Goal: Task Accomplishment & Management: Manage account settings

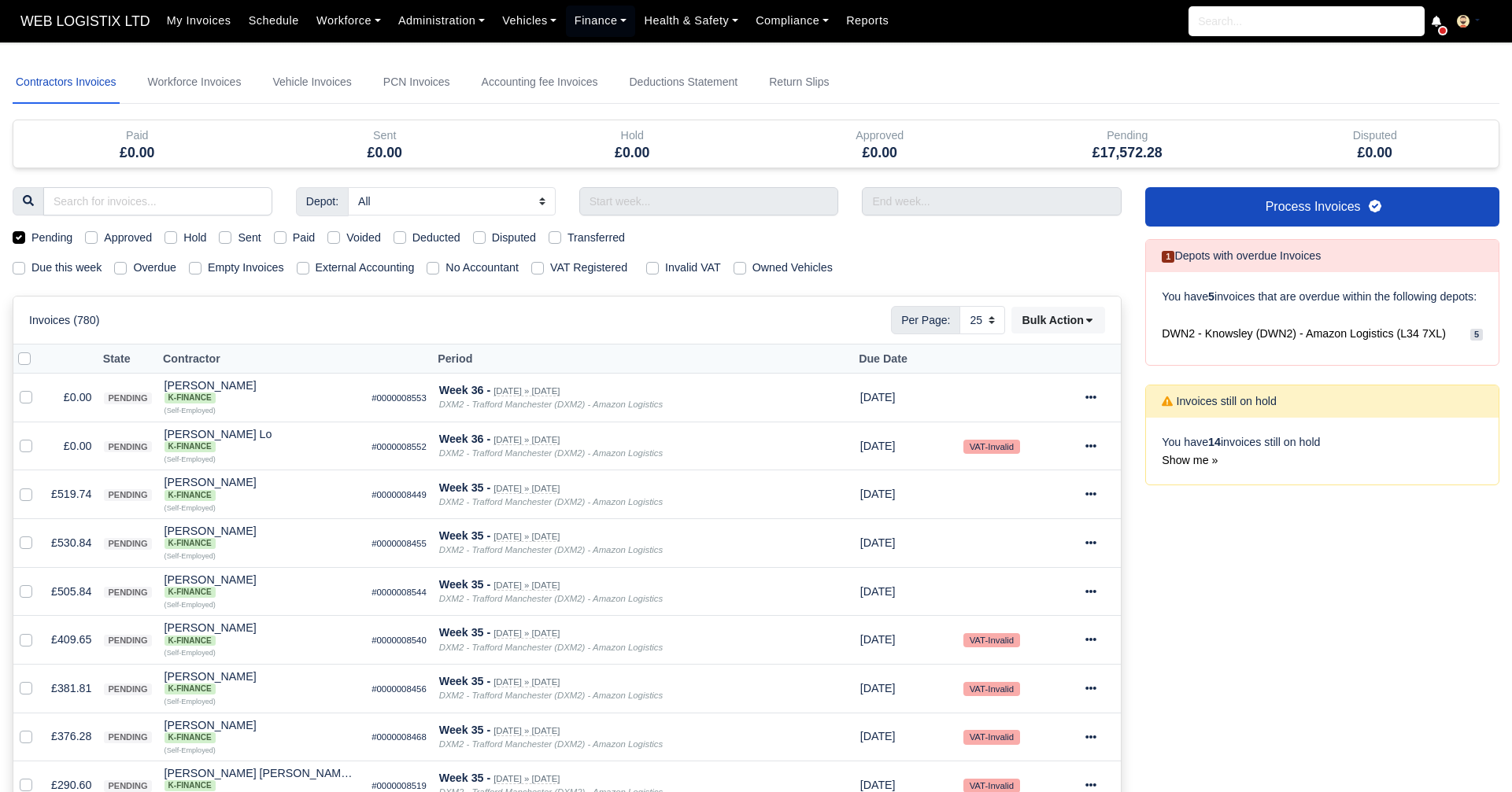
select select "25"
click at [681, 200] on input "text" at bounding box center [709, 201] width 260 height 28
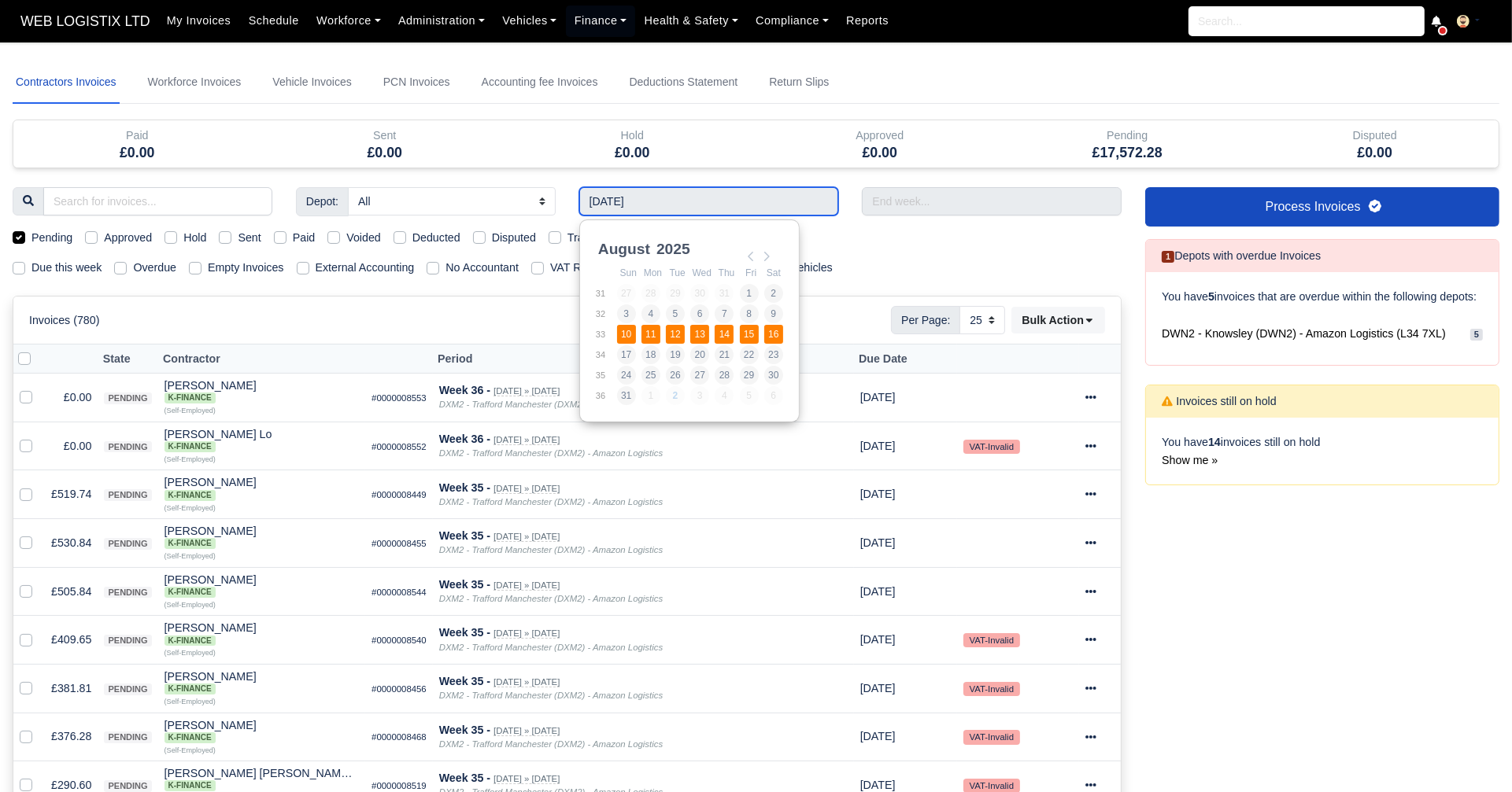
type input "[DATE] - [DATE]"
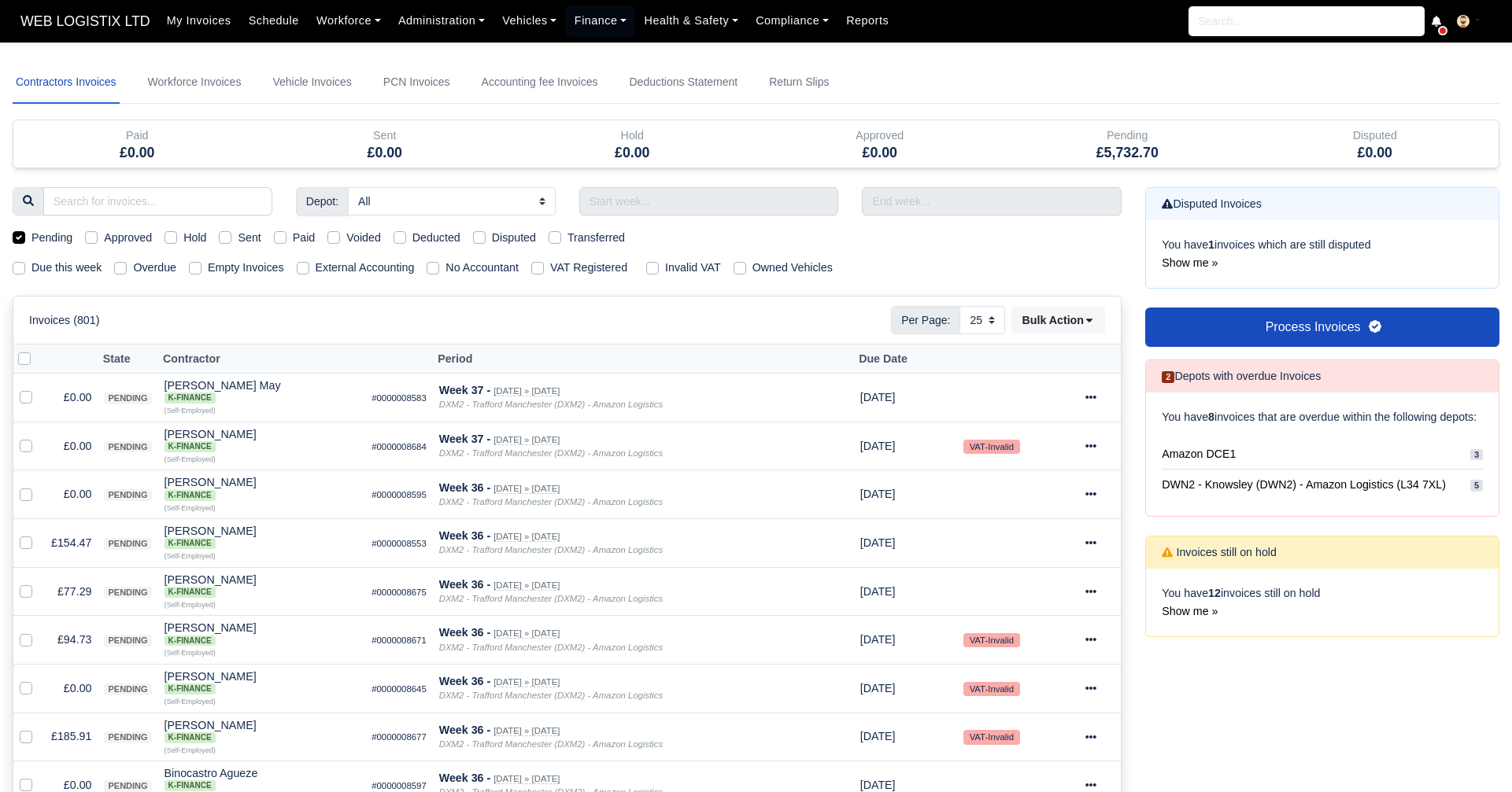
select select "25"
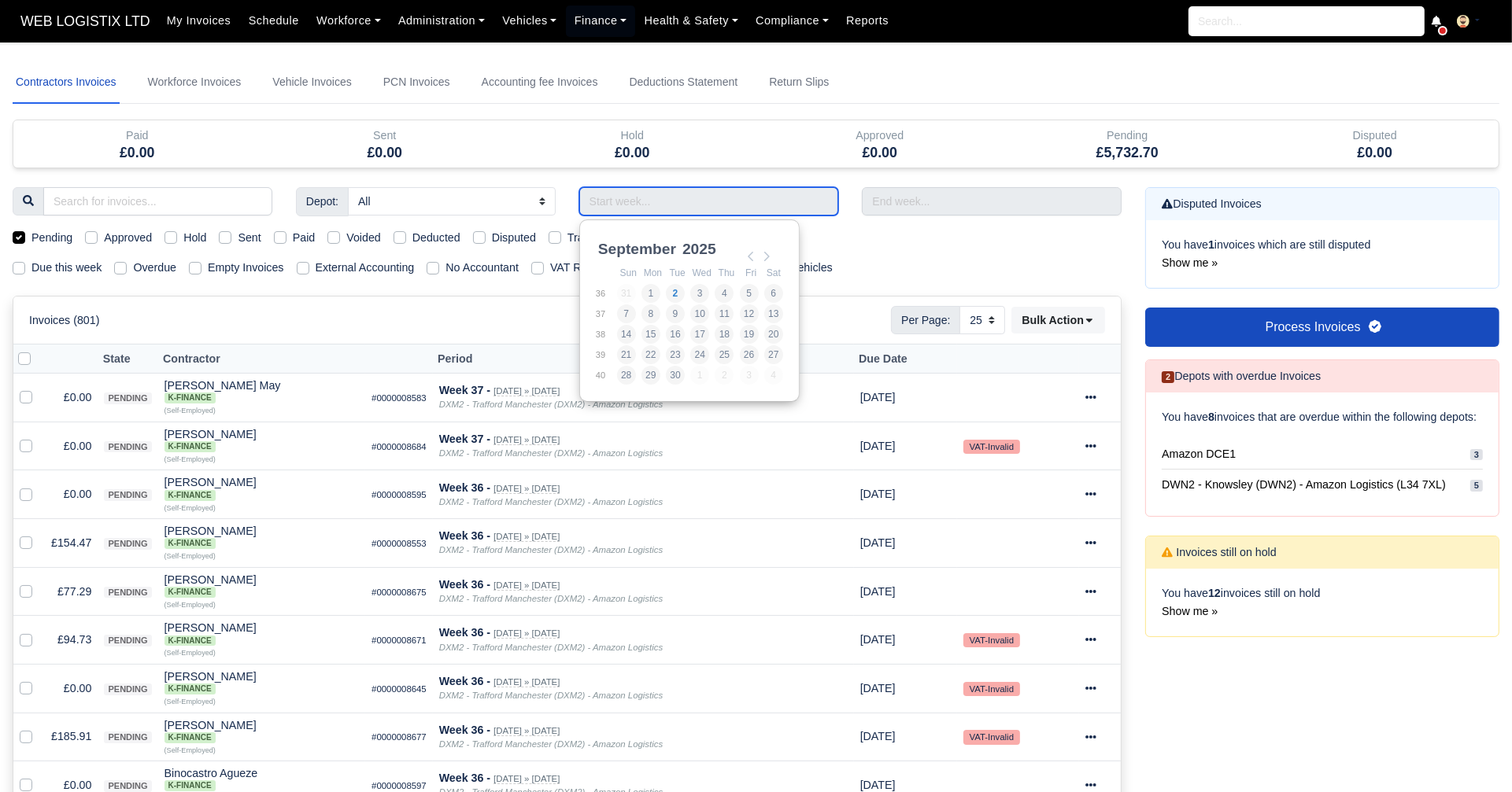
click at [659, 204] on input "Use the arrow keys to pick a date" at bounding box center [709, 201] width 260 height 28
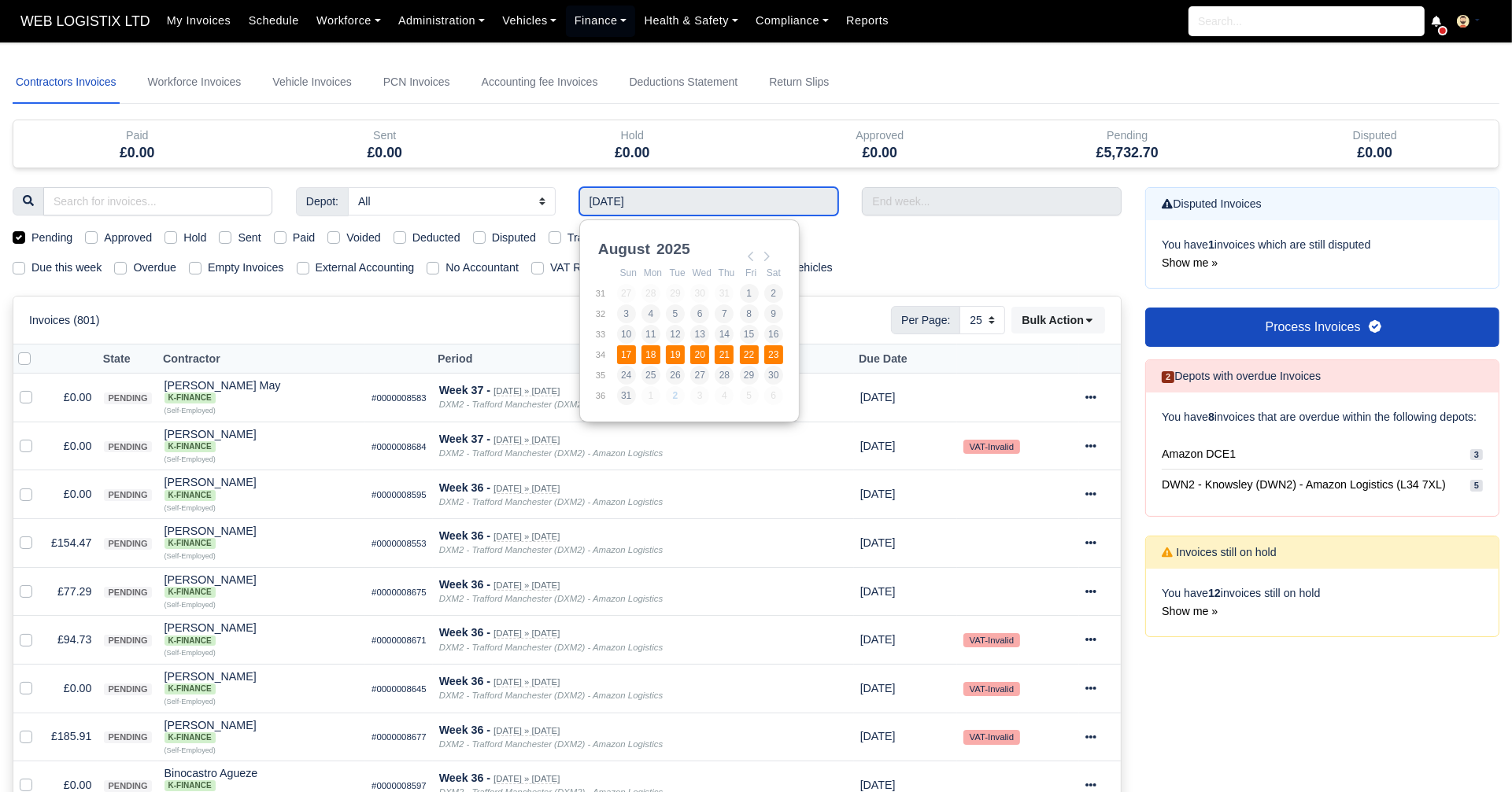
type input "17/08/2025 - 23/08/2025"
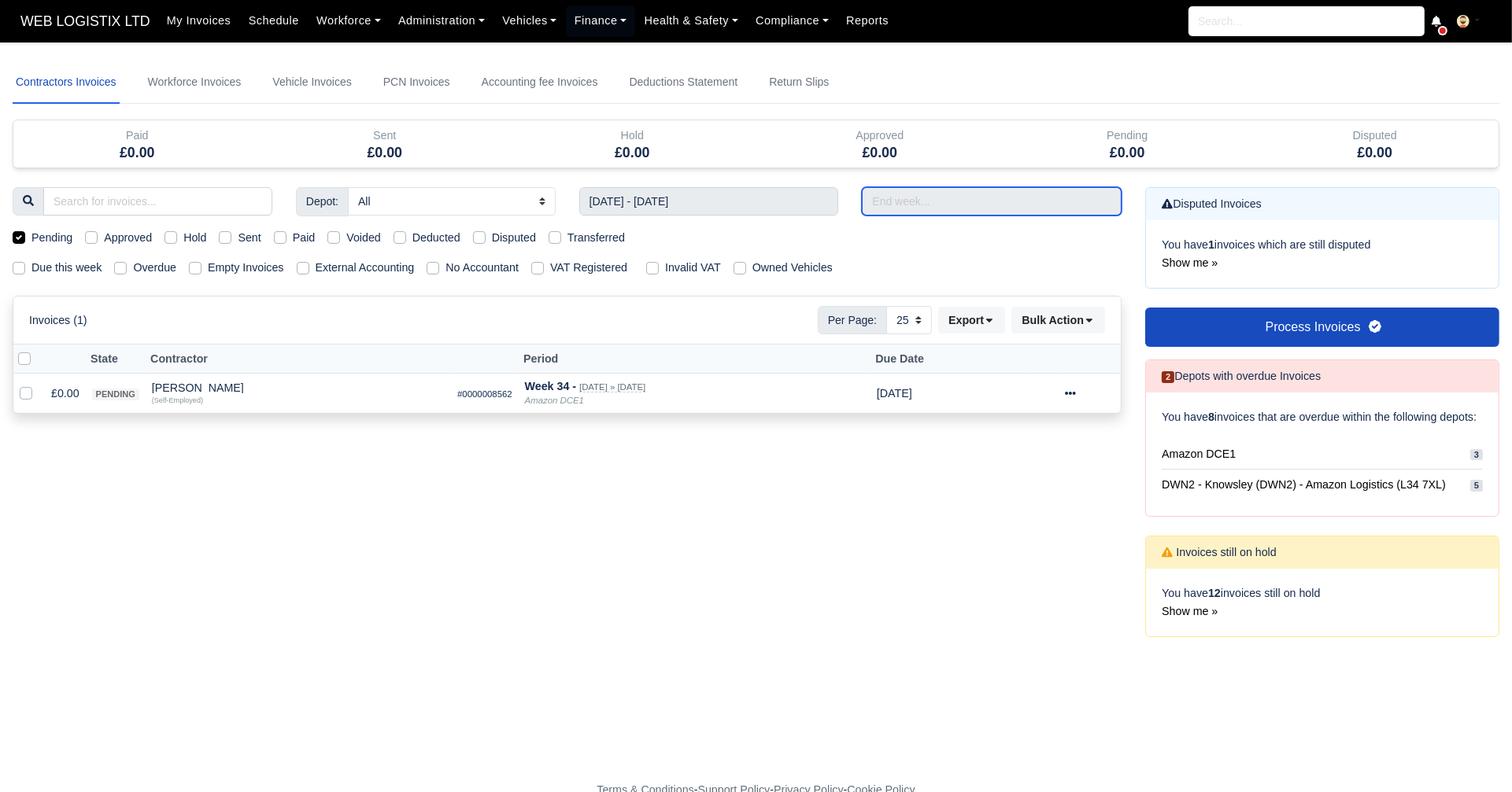
click at [941, 195] on input "text" at bounding box center [992, 201] width 260 height 28
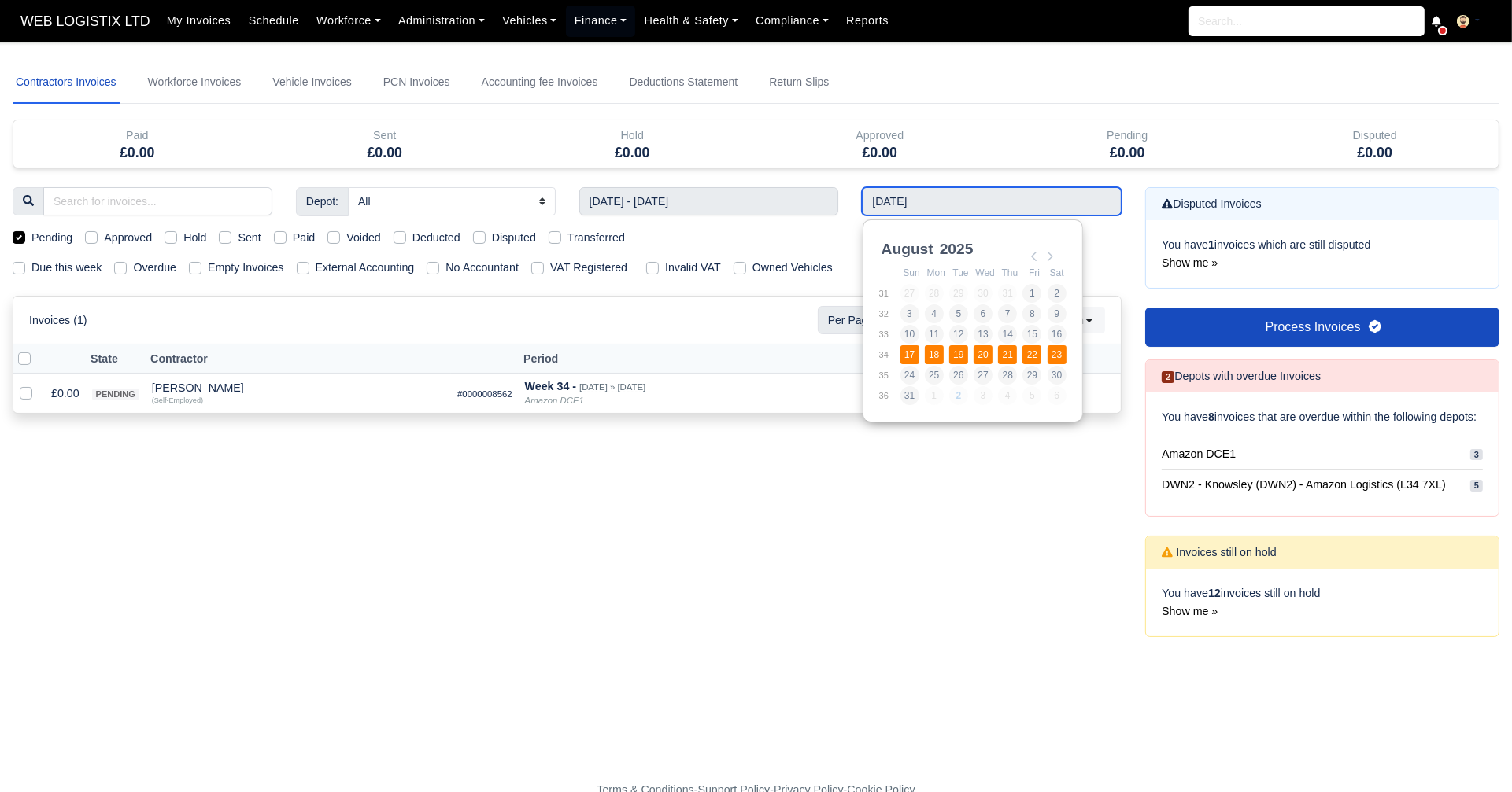
type input "17/08/2025 - 23/08/2025"
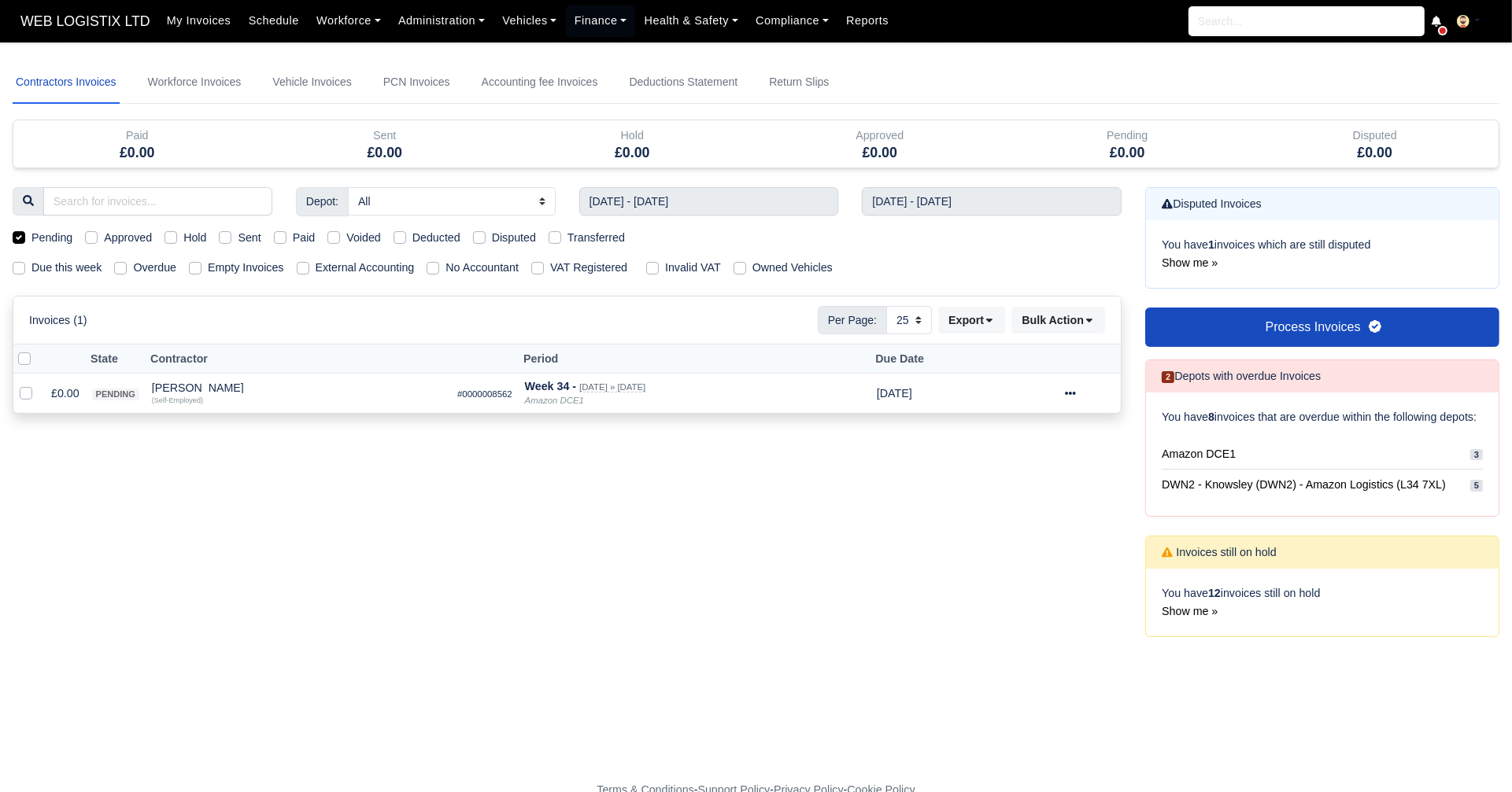
click at [31, 235] on label "Pending" at bounding box center [51, 237] width 40 height 18
click at [23, 235] on input "Pending" at bounding box center [18, 234] width 12 height 12
checkbox input "false"
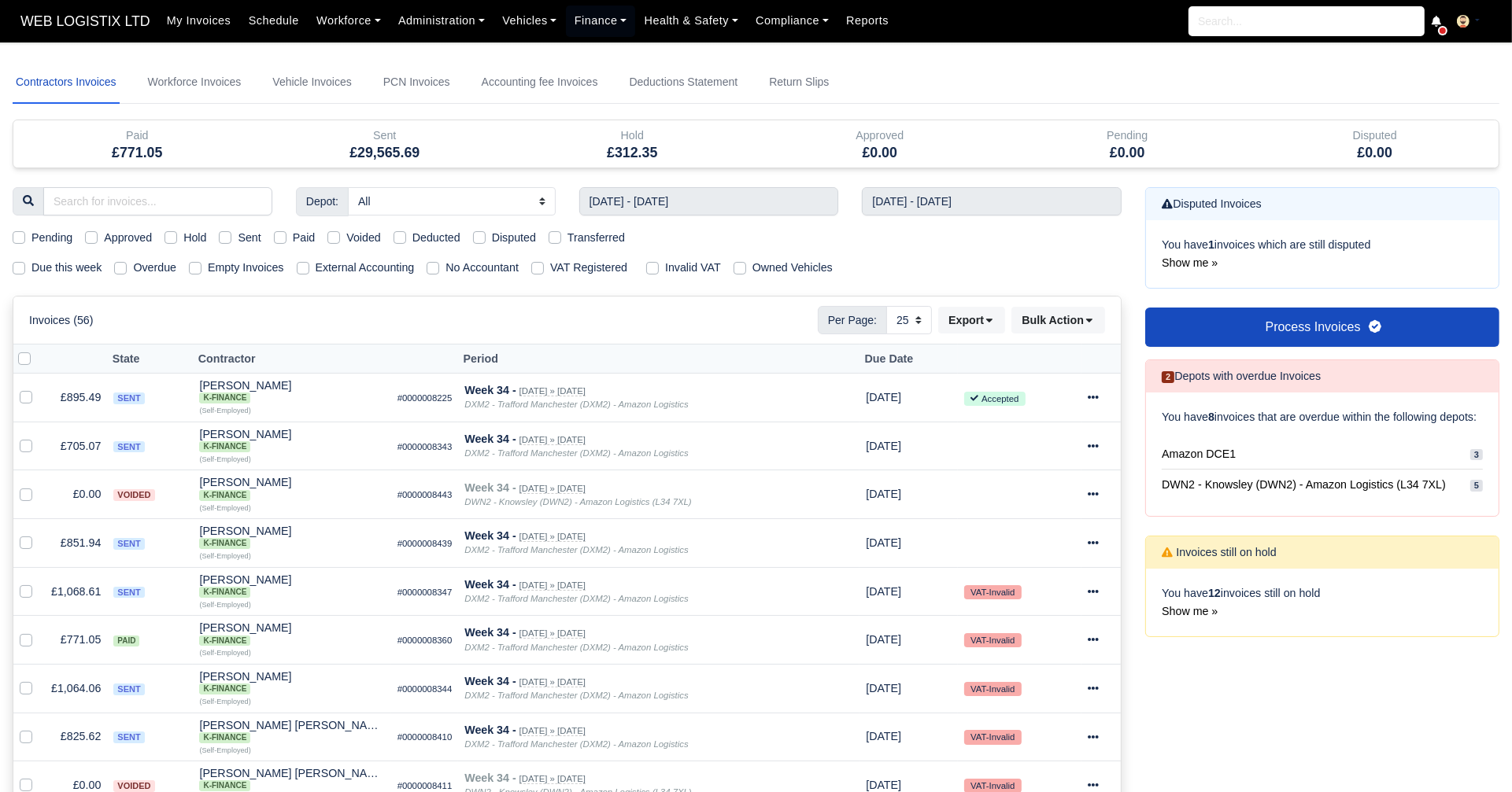
click at [233, 237] on div "Sent" at bounding box center [240, 237] width 41 height 18
click at [238, 232] on label "Sent" at bounding box center [249, 237] width 23 height 18
click at [221, 232] on input "Sent" at bounding box center [225, 234] width 12 height 12
checkbox input "true"
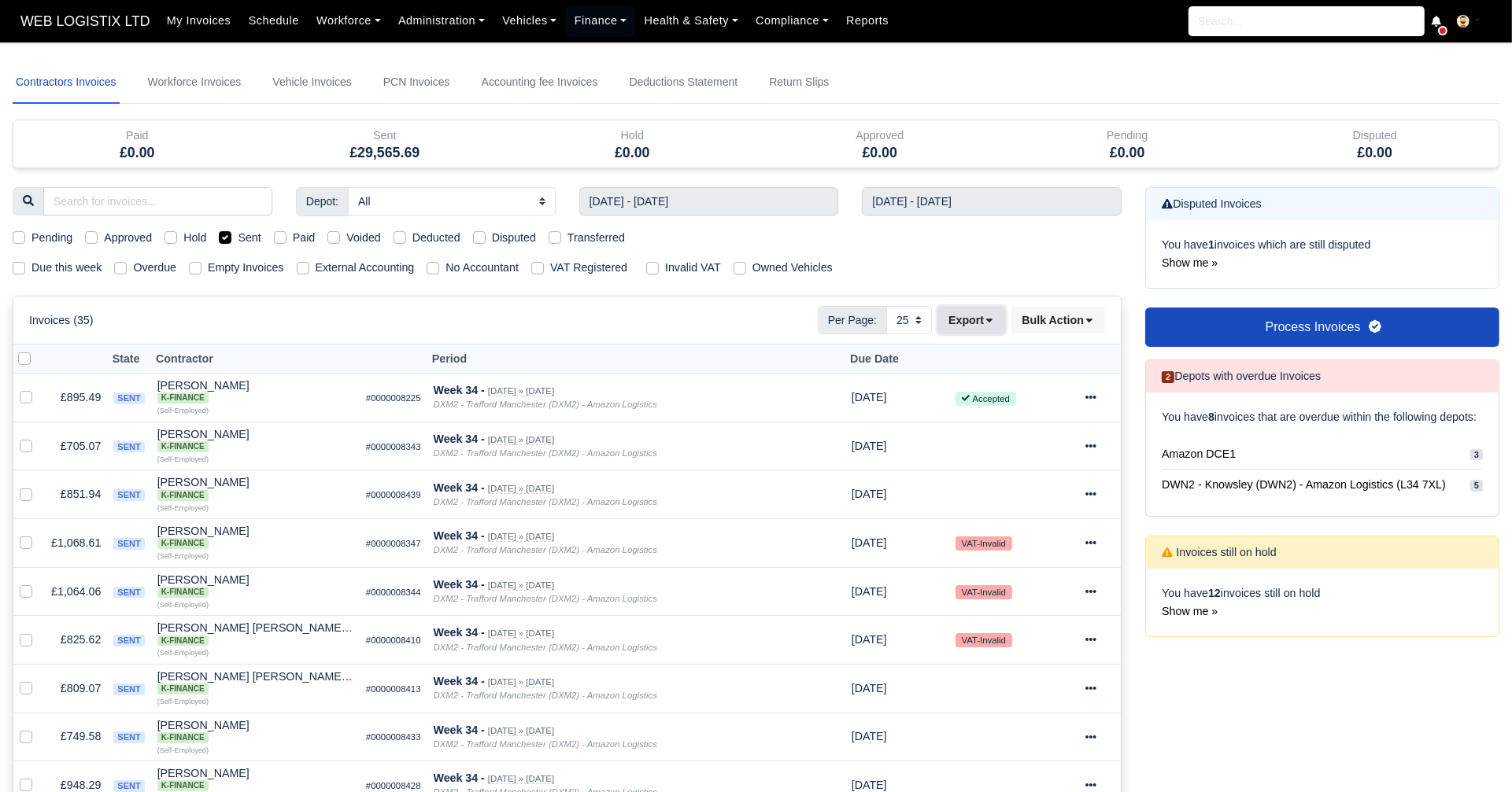
click at [946, 318] on button "Export" at bounding box center [971, 320] width 67 height 26
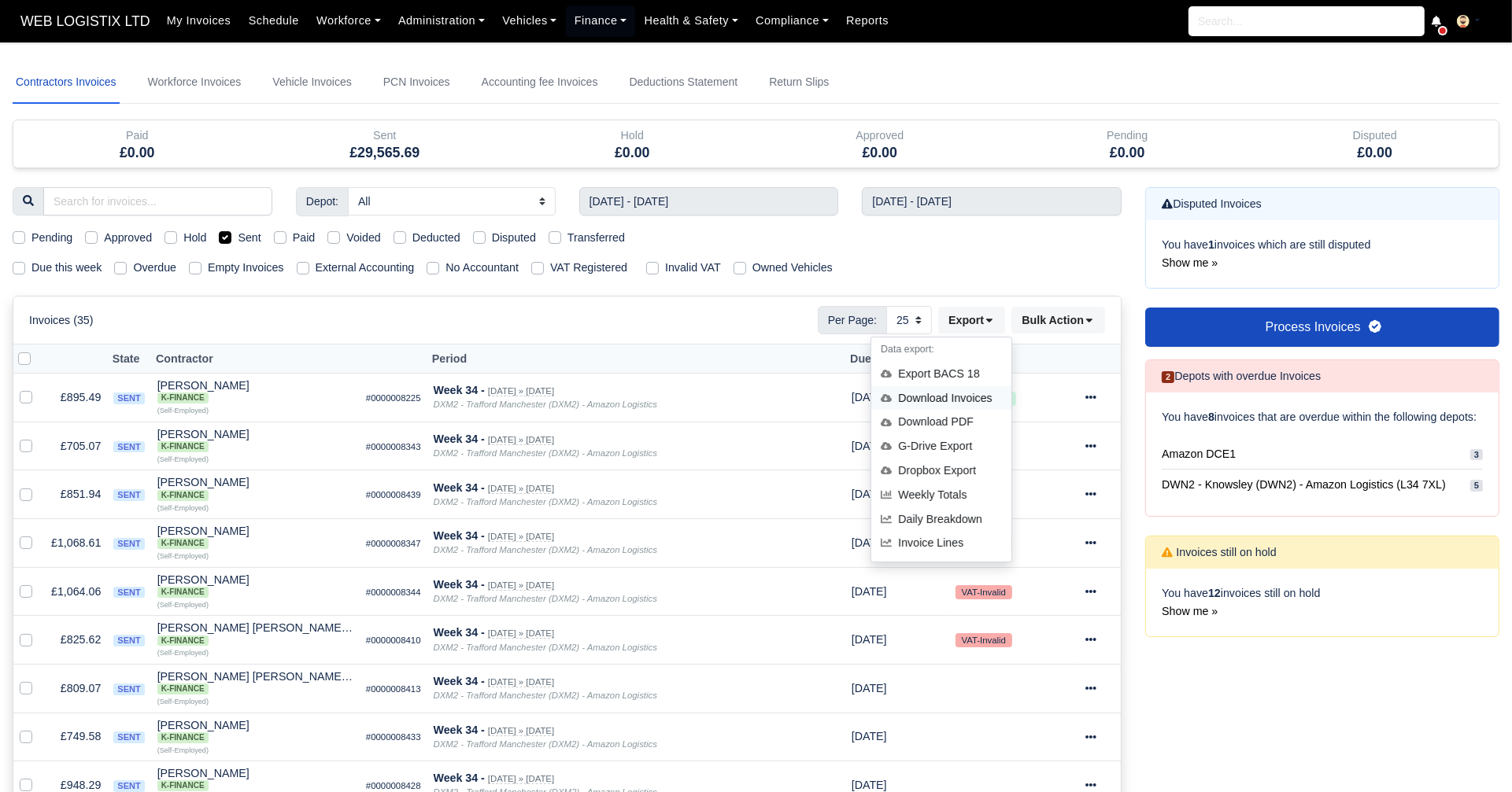
click at [925, 396] on div "Download Invoices" at bounding box center [941, 399] width 140 height 24
